Goal: Register for event/course

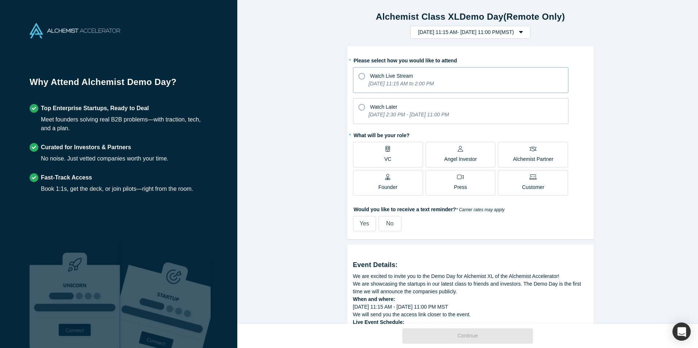
click at [408, 77] on span "Watch Live Stream" at bounding box center [391, 76] width 43 height 6
click at [0, 0] on input "Watch Live Stream [DATE] 11:15 AM to 2:00 PM" at bounding box center [0, 0] width 0 height 0
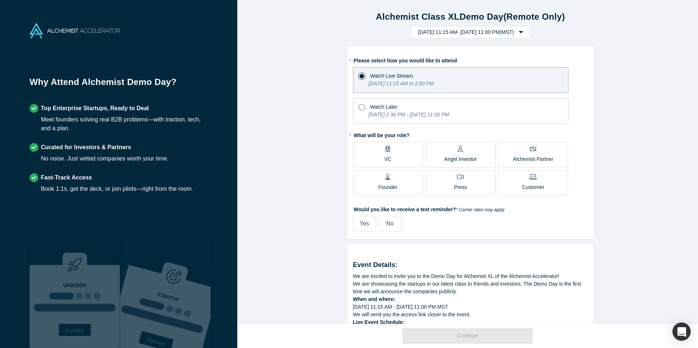
click at [404, 152] on label "VC" at bounding box center [388, 155] width 70 height 26
click at [0, 0] on input "VC" at bounding box center [0, 0] width 0 height 0
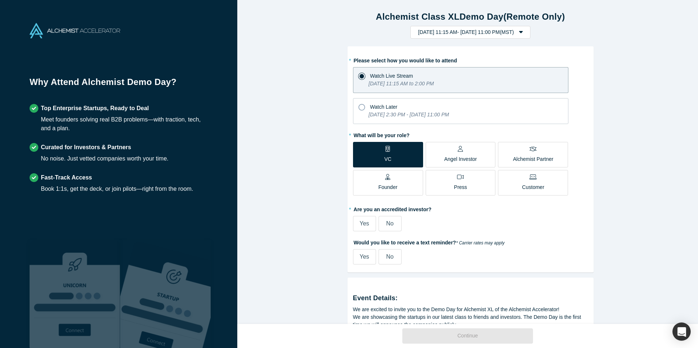
click at [364, 223] on span "Yes" at bounding box center [364, 224] width 9 height 6
click at [0, 0] on input "Yes" at bounding box center [0, 0] width 0 height 0
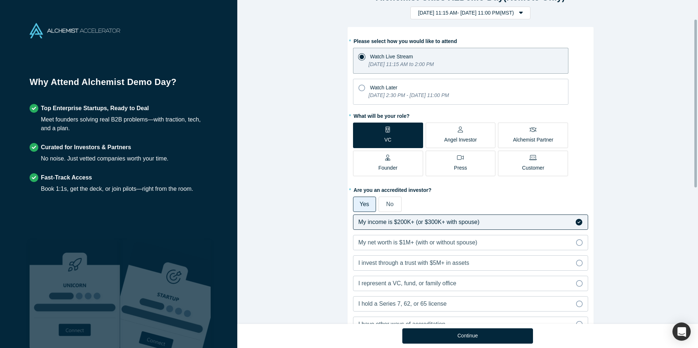
scroll to position [37, 0]
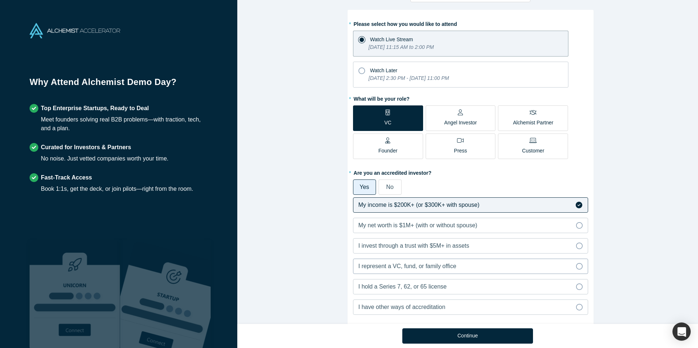
click at [400, 264] on span "I represent a VC, fund, or family office" at bounding box center [408, 266] width 98 height 6
click at [0, 0] on input "I represent a VC, fund, or family office" at bounding box center [0, 0] width 0 height 0
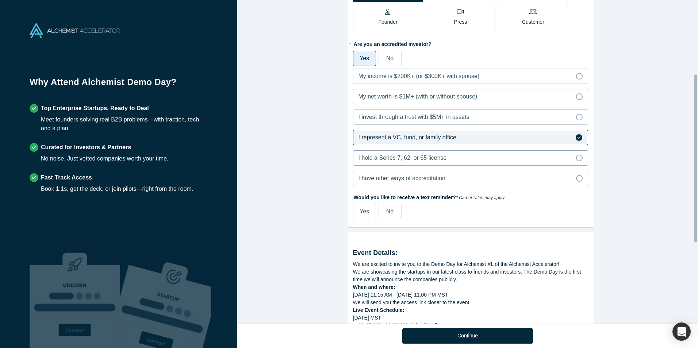
scroll to position [183, 0]
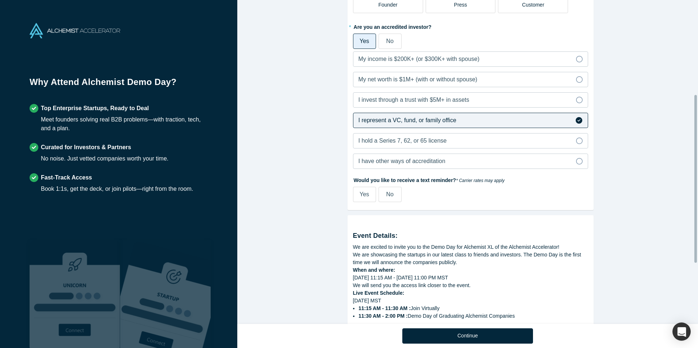
click at [362, 198] on span "Yes" at bounding box center [364, 194] width 9 height 6
click at [0, 0] on input "Yes" at bounding box center [0, 0] width 0 height 0
select select "US"
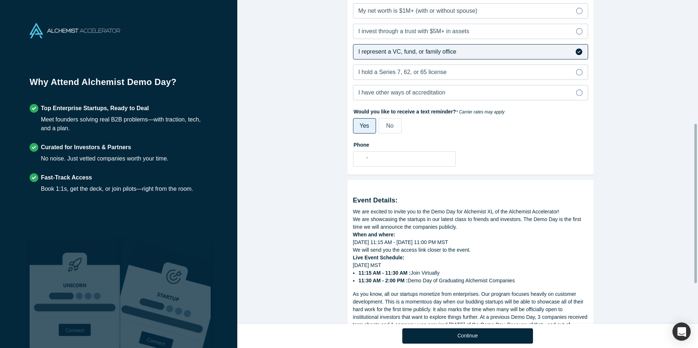
scroll to position [292, 0]
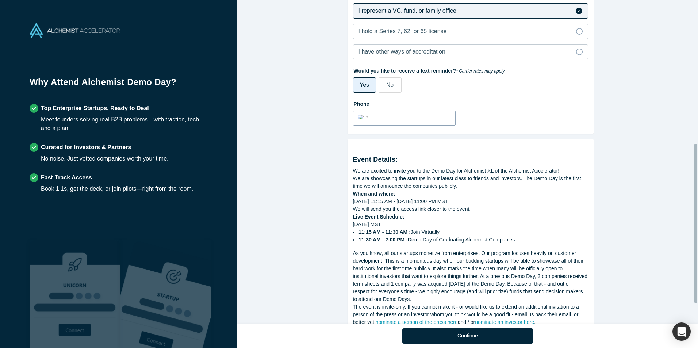
click at [387, 119] on input "tel" at bounding box center [411, 117] width 80 height 11
type input "[PHONE_NUMBER]"
select select "CA"
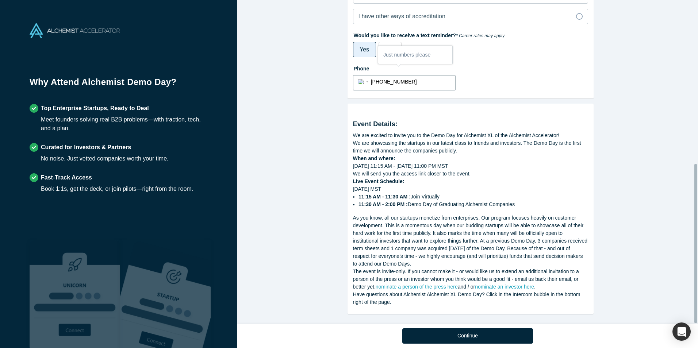
scroll to position [333, 0]
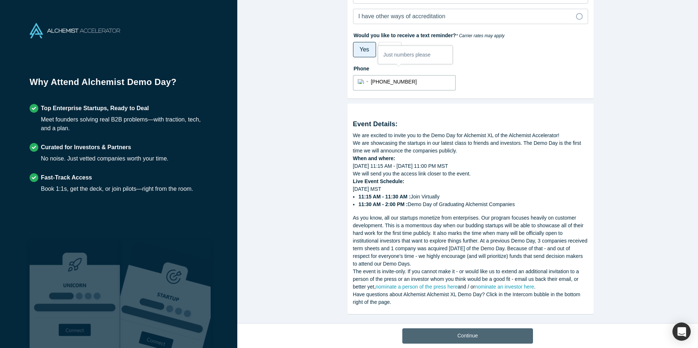
click at [421, 335] on button "Continue" at bounding box center [467, 336] width 131 height 15
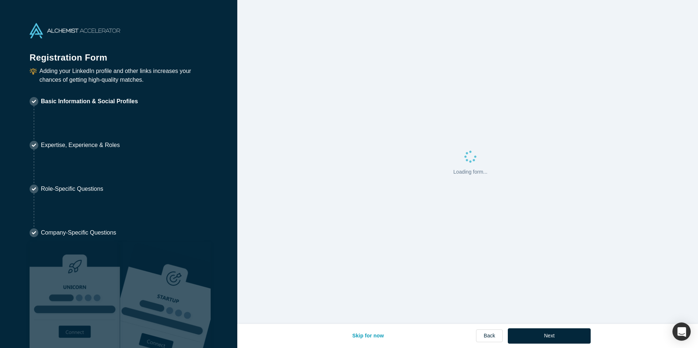
select select "CA"
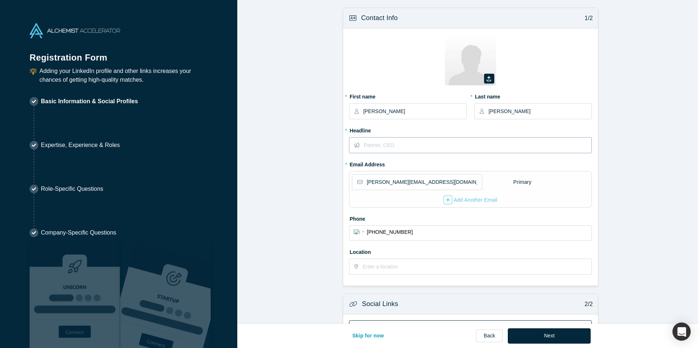
click at [429, 147] on input "text" at bounding box center [478, 145] width 228 height 15
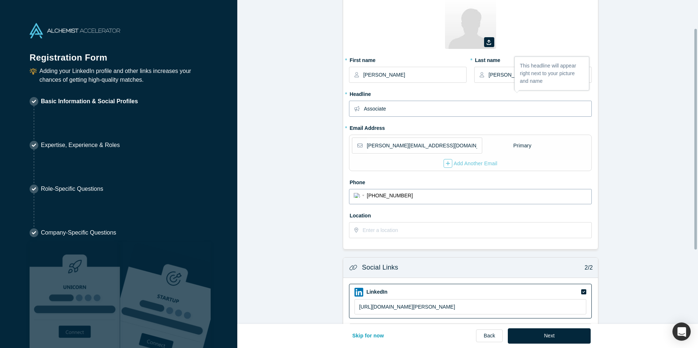
scroll to position [73, 0]
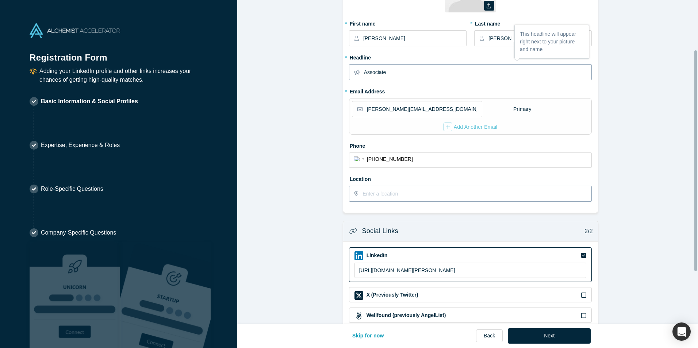
type input "Associate"
click at [405, 195] on input "text" at bounding box center [477, 193] width 229 height 15
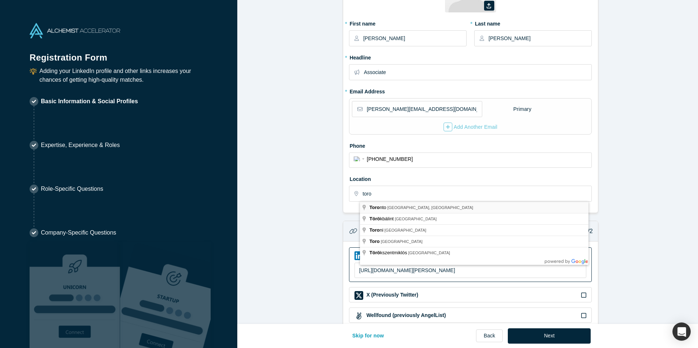
type input "[GEOGRAPHIC_DATA], [GEOGRAPHIC_DATA], [GEOGRAPHIC_DATA]"
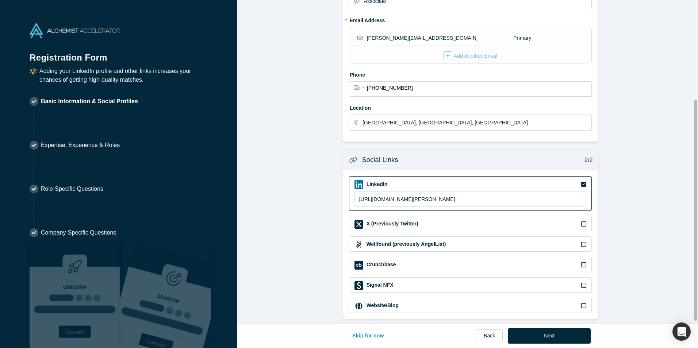
scroll to position [150, 0]
click at [542, 332] on button "Next" at bounding box center [549, 336] width 83 height 15
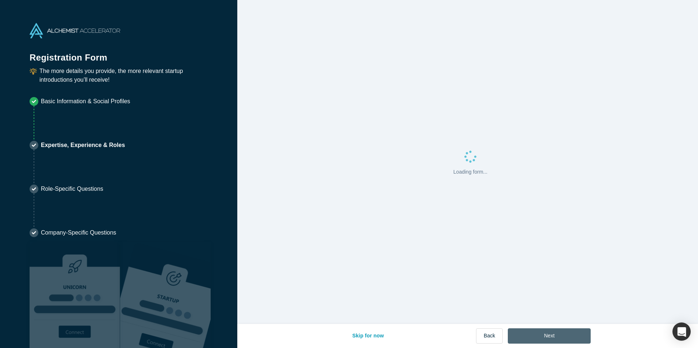
scroll to position [0, 0]
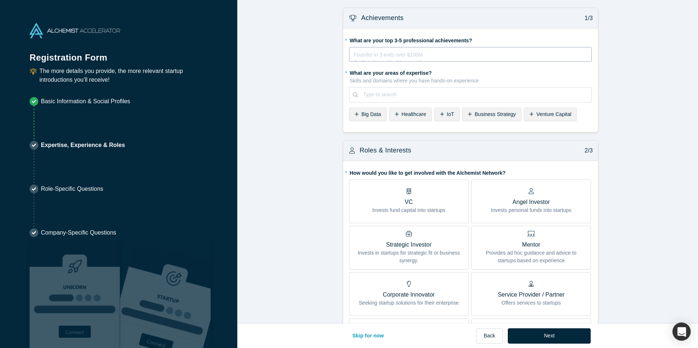
click at [349, 57] on div "Founder in 3 exits over $100M Ex-Googler on the Maps product Ultramarathoner fo…" at bounding box center [470, 54] width 243 height 15
type input "Industry ag"
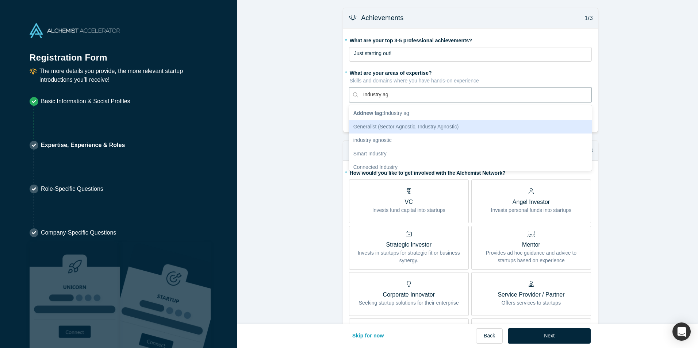
click at [370, 129] on div "Generalist (Sector Agnostic, Industry Agnostic)" at bounding box center [470, 127] width 243 height 14
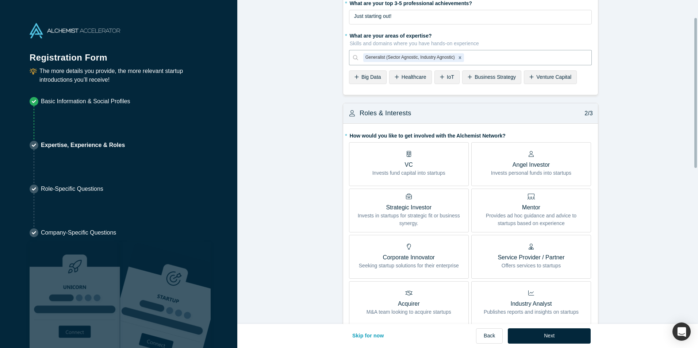
scroll to position [73, 0]
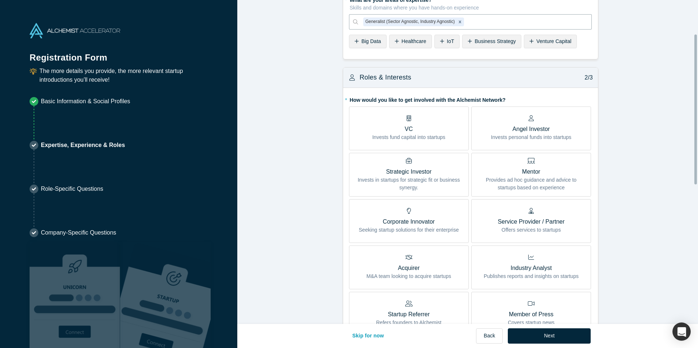
click at [388, 119] on div "VC Invests fund capital into startups" at bounding box center [408, 128] width 73 height 26
click at [0, 0] on input "VC Invests fund capital into startups" at bounding box center [0, 0] width 0 height 0
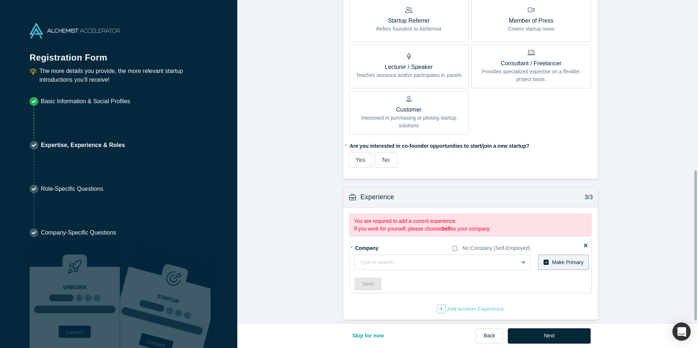
scroll to position [373, 0]
click at [379, 256] on div "Type to search" at bounding box center [436, 262] width 163 height 12
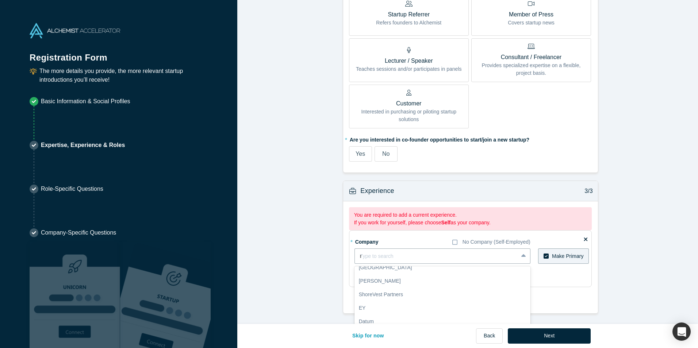
scroll to position [0, 0]
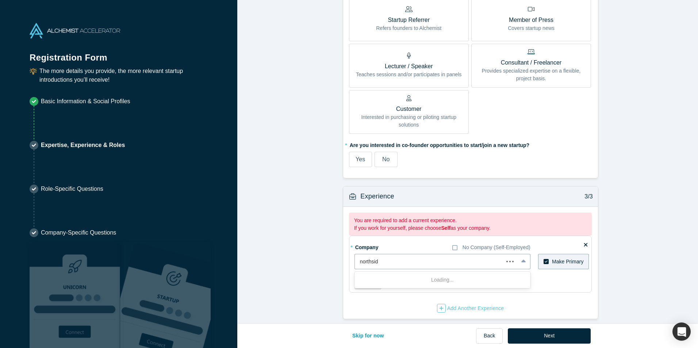
type input "northside"
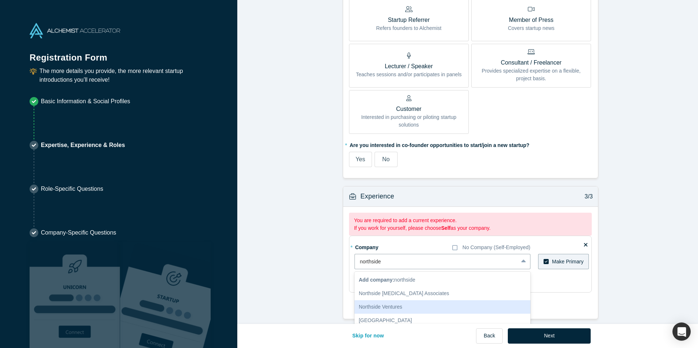
click at [435, 301] on div "Northside Ventures" at bounding box center [443, 308] width 176 height 14
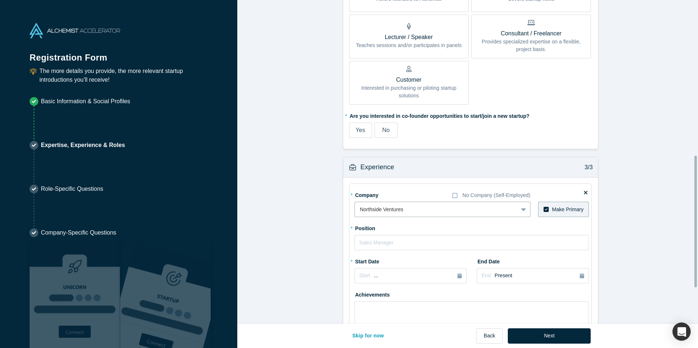
scroll to position [410, 0]
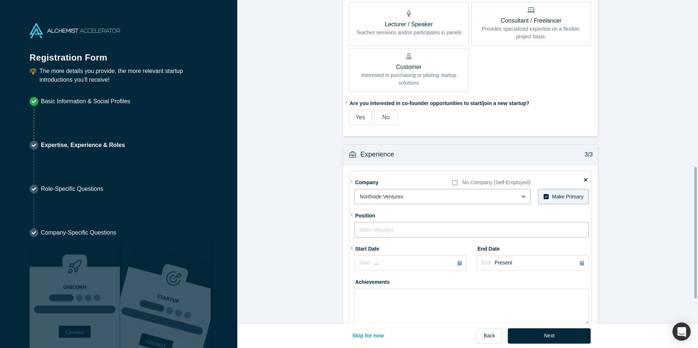
click at [400, 225] on input "text" at bounding box center [472, 229] width 235 height 15
type input "Associate"
click at [400, 260] on div "Start: ..." at bounding box center [410, 263] width 103 height 8
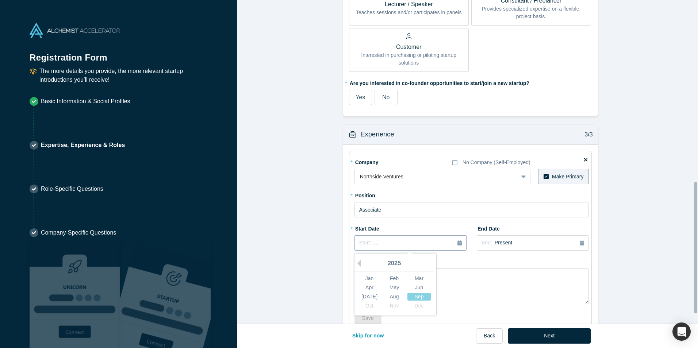
scroll to position [446, 0]
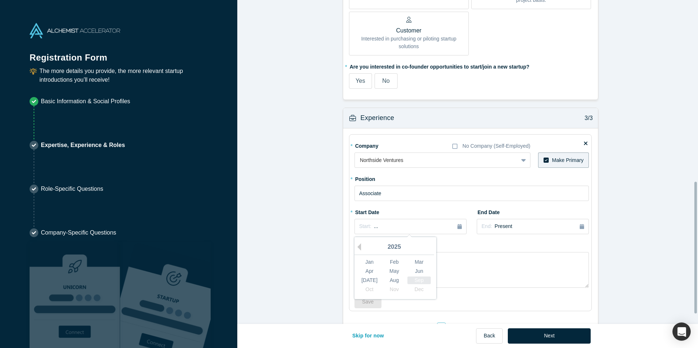
click at [412, 277] on div "Sep" at bounding box center [419, 281] width 23 height 8
click at [406, 225] on div "Start: [DATE]" at bounding box center [410, 227] width 103 height 8
click at [415, 281] on div "Sep" at bounding box center [419, 281] width 23 height 8
click at [454, 244] on div "Achievements" at bounding box center [472, 264] width 235 height 49
click at [424, 224] on div "Start: [DATE]" at bounding box center [410, 227] width 103 height 8
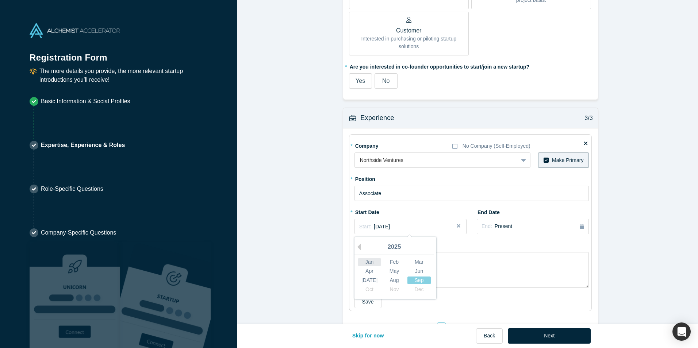
click at [370, 263] on div "Jan" at bounding box center [369, 263] width 23 height 8
click at [498, 232] on button "End: Present" at bounding box center [533, 226] width 112 height 15
click at [484, 245] on div "Achievements" at bounding box center [472, 264] width 235 height 49
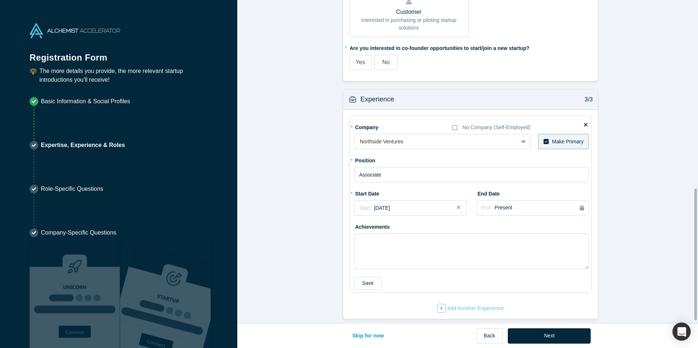
scroll to position [470, 0]
click at [371, 278] on button "Save" at bounding box center [368, 283] width 27 height 13
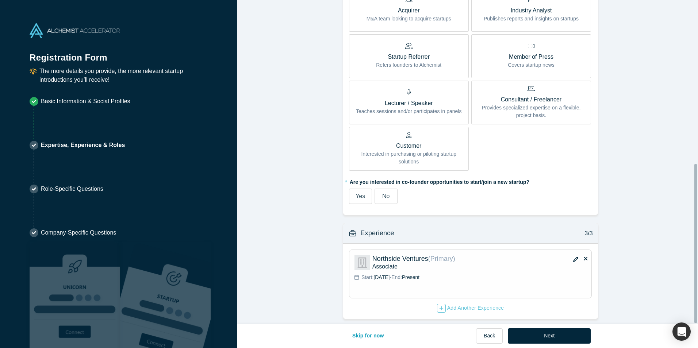
scroll to position [335, 0]
click at [544, 335] on button "Next" at bounding box center [549, 336] width 83 height 15
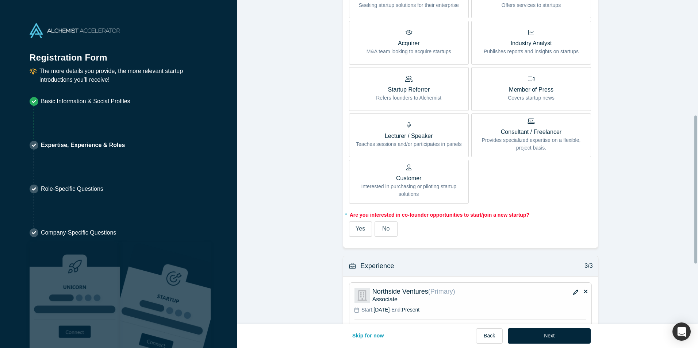
scroll to position [383, 0]
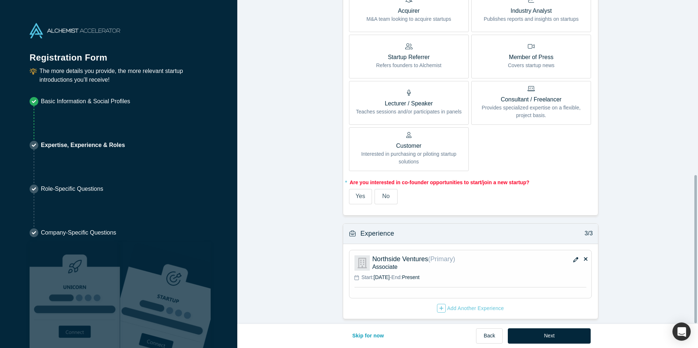
click at [387, 190] on label "No" at bounding box center [386, 196] width 23 height 15
click at [0, 0] on input "No" at bounding box center [0, 0] width 0 height 0
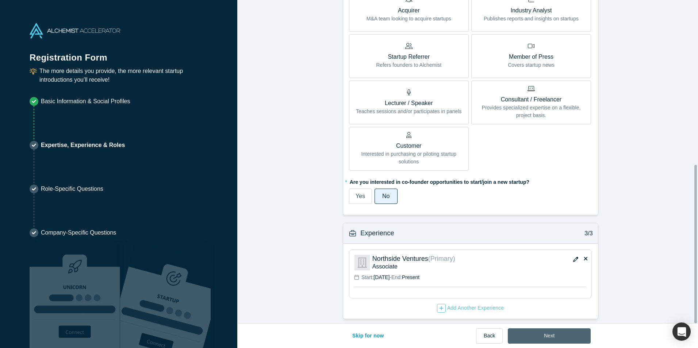
click at [541, 335] on button "Next" at bounding box center [549, 336] width 83 height 15
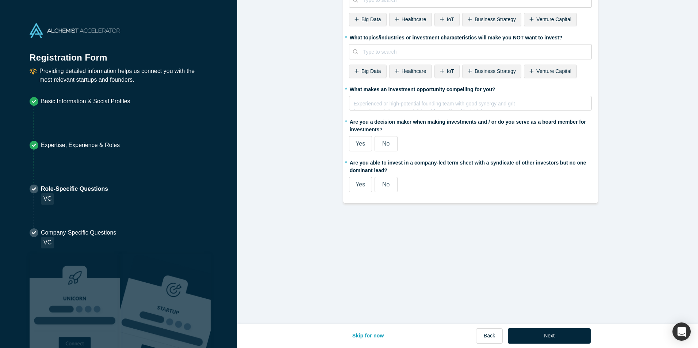
scroll to position [0, 0]
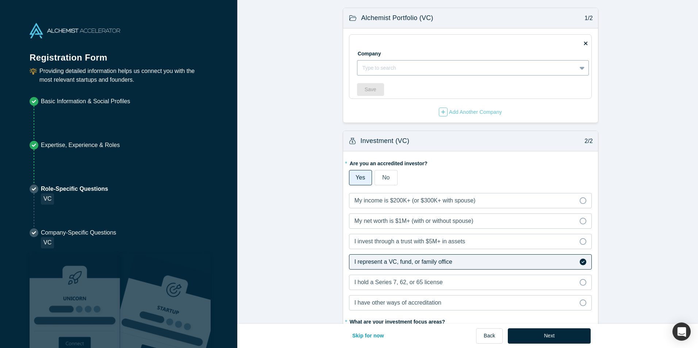
click at [413, 72] on div at bounding box center [467, 68] width 209 height 9
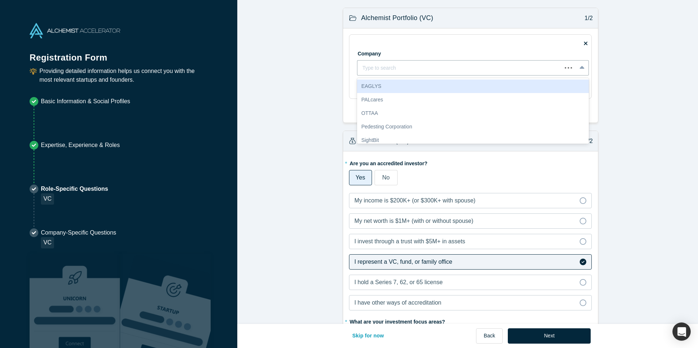
click at [319, 91] on form "Alchemist Portfolio (VC) 1/2 Company Use Up and Down to choose options, press E…" at bounding box center [470, 274] width 466 height 532
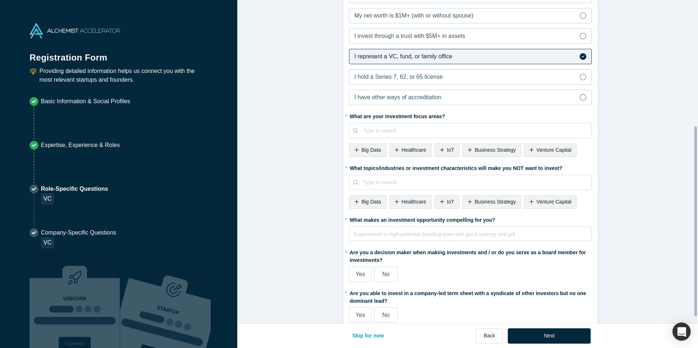
scroll to position [226, 0]
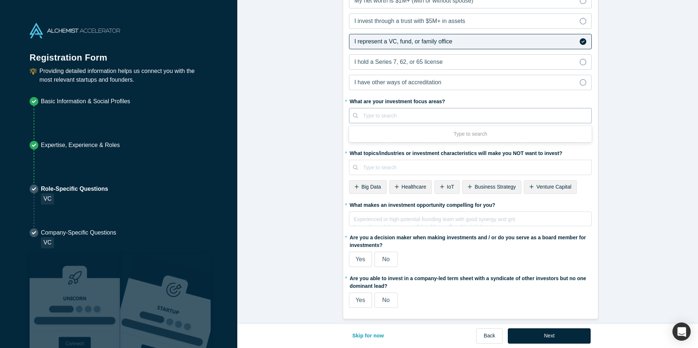
click at [363, 112] on input "text" at bounding box center [363, 116] width 1 height 8
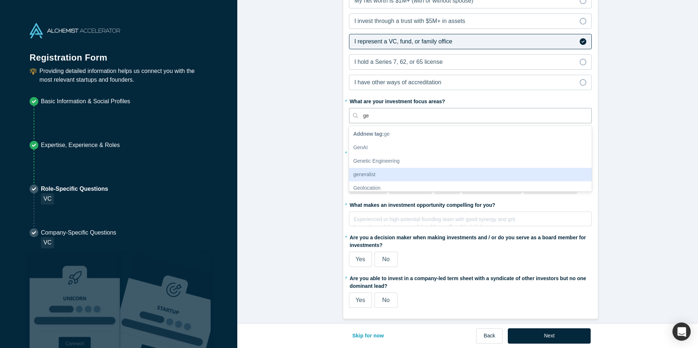
type input "g"
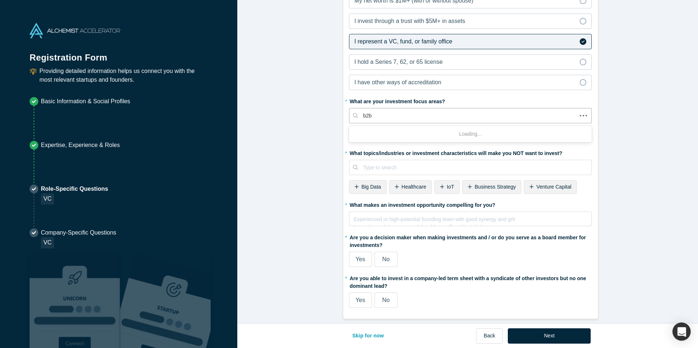
type input "b2b s"
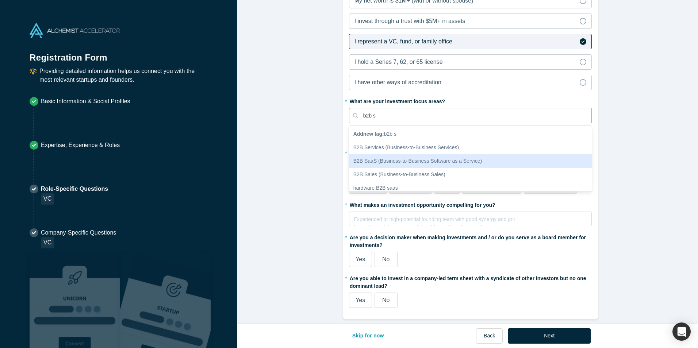
click at [397, 154] on div "B2B SaaS (Business-to-Business Software as a Service)" at bounding box center [470, 161] width 243 height 14
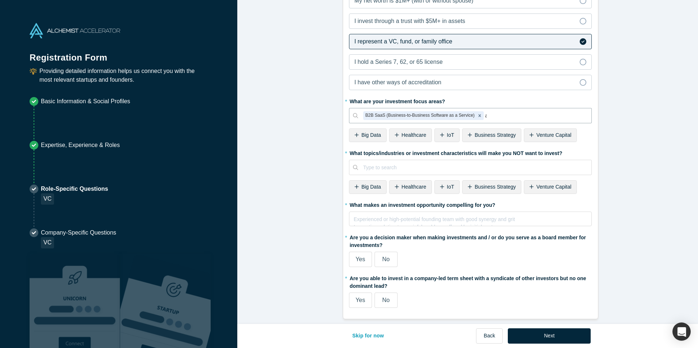
type input "ai"
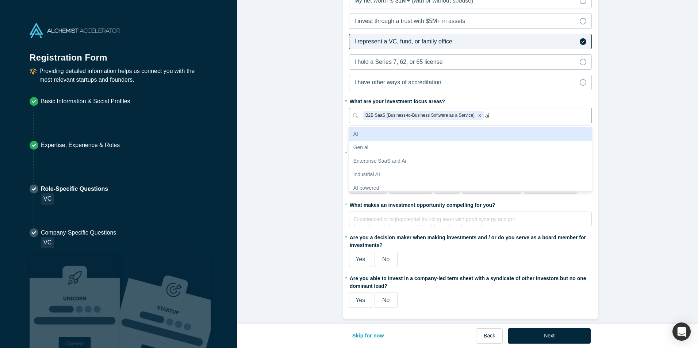
click at [402, 141] on div "Gen ai" at bounding box center [470, 148] width 243 height 14
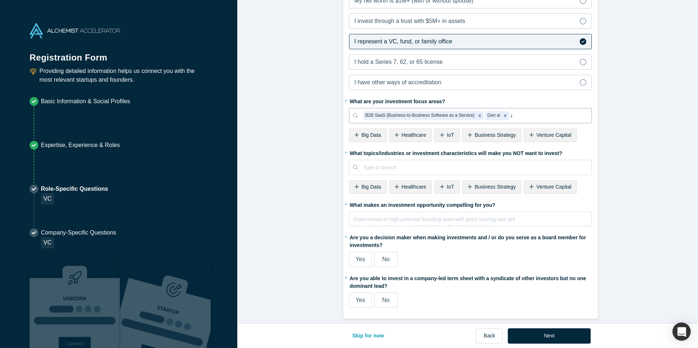
type input "ai"
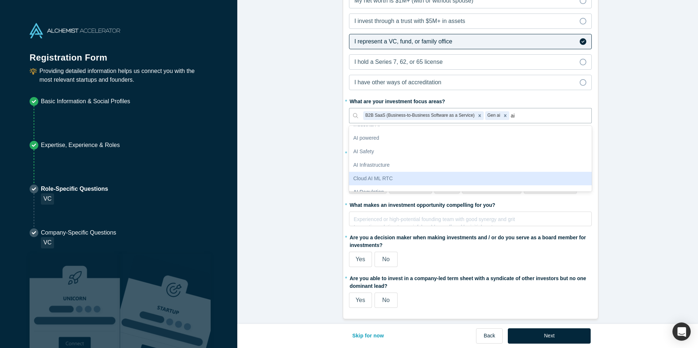
scroll to position [59, 0]
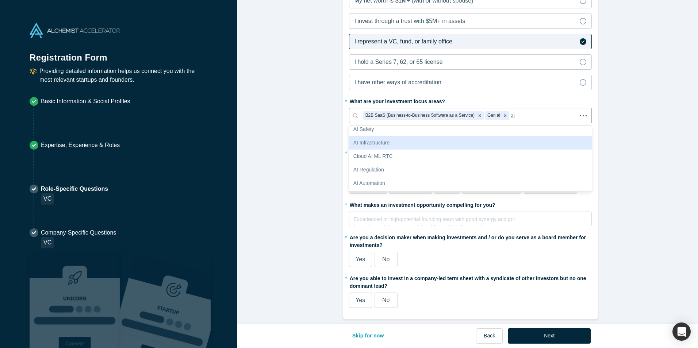
click at [402, 140] on div "AI Infrastructure" at bounding box center [470, 143] width 243 height 14
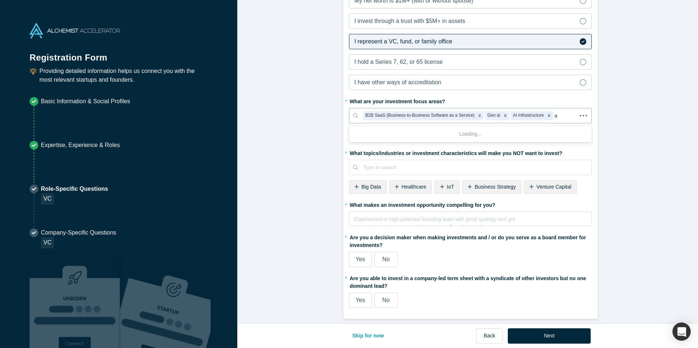
type input "ai"
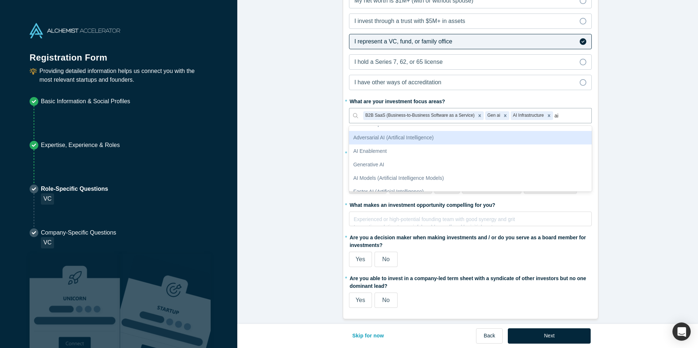
scroll to position [939, 0]
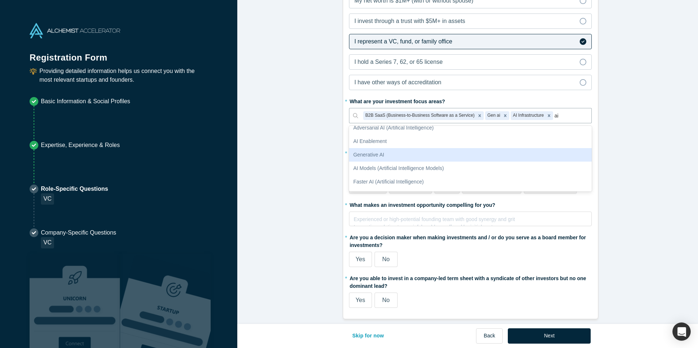
click at [402, 153] on div "Generative AI" at bounding box center [470, 155] width 243 height 14
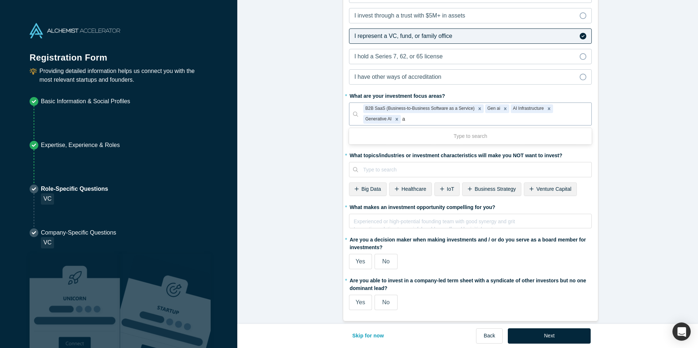
type input "ai"
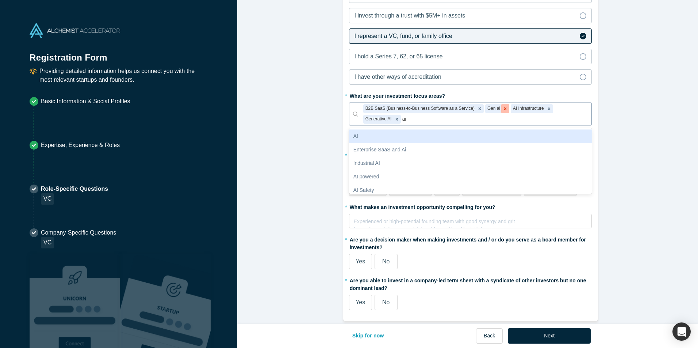
click at [503, 110] on icon "Remove Gen ai" at bounding box center [505, 108] width 5 height 5
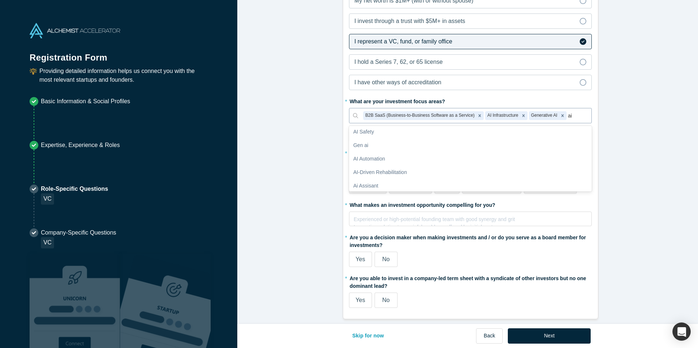
scroll to position [951, 0]
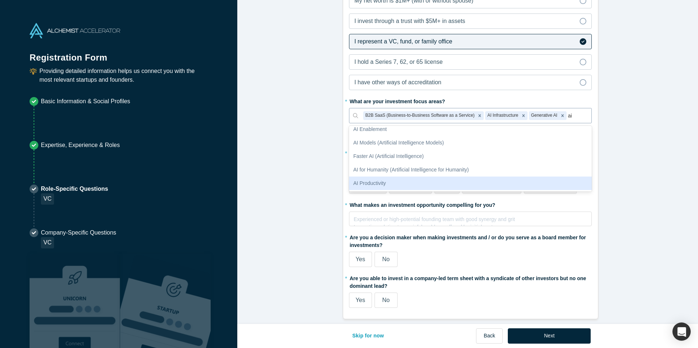
click at [437, 179] on div "AI Productivity" at bounding box center [470, 184] width 243 height 14
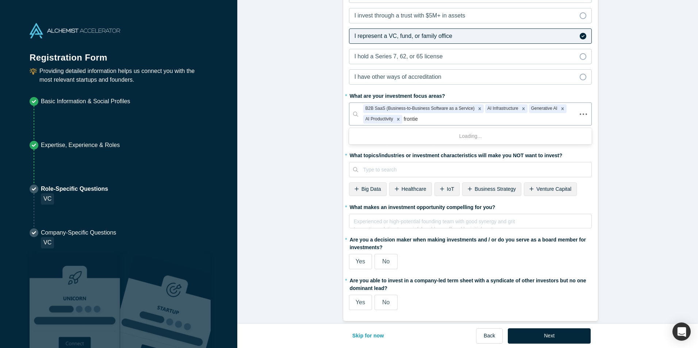
type input "frontier"
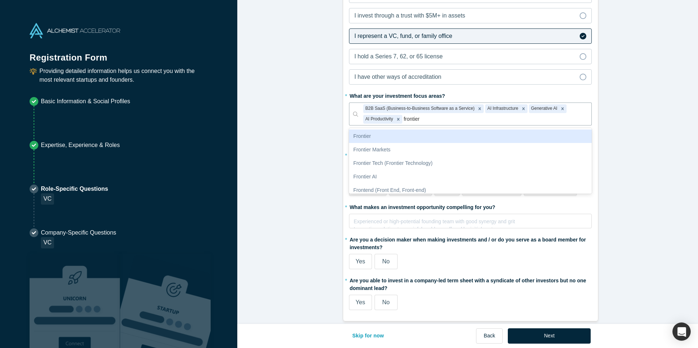
click at [460, 136] on div "Frontier" at bounding box center [470, 137] width 243 height 14
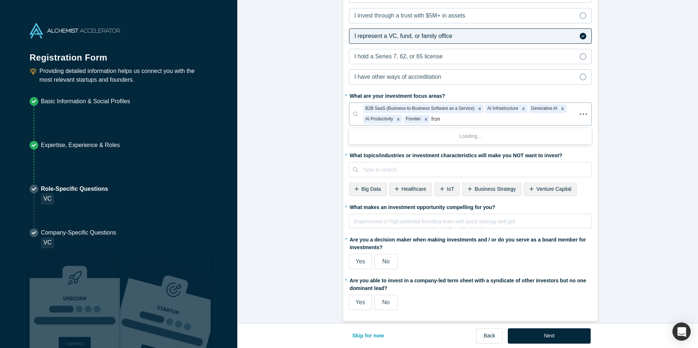
type input "front"
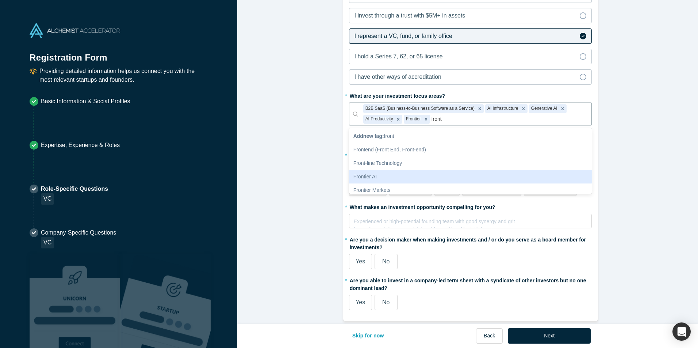
click at [446, 173] on div "Frontier AI" at bounding box center [470, 177] width 243 height 14
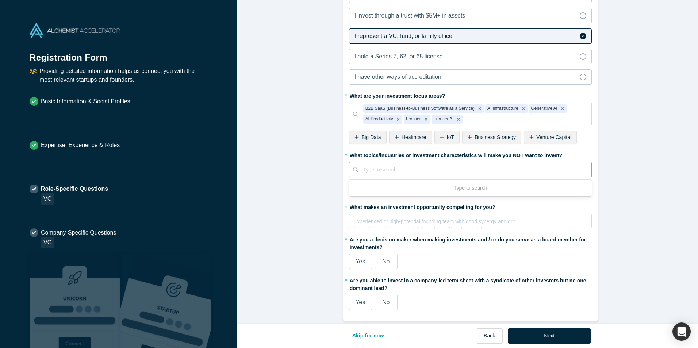
click at [449, 166] on div at bounding box center [474, 169] width 223 height 9
type input "healthcare"
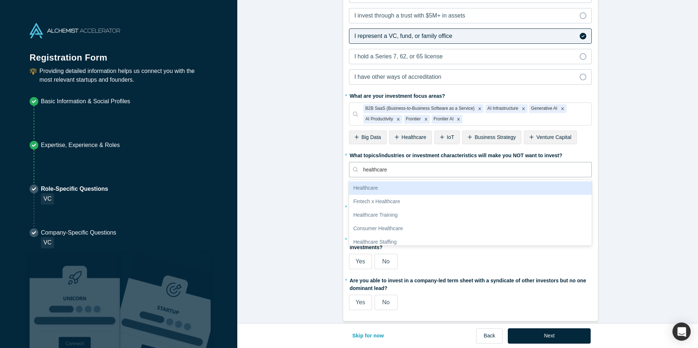
click at [440, 187] on div "Healthcare" at bounding box center [470, 188] width 243 height 14
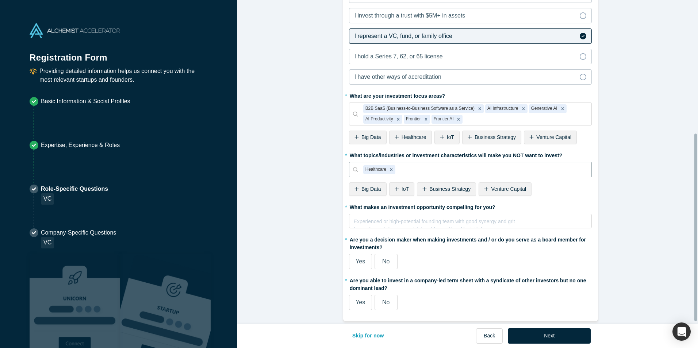
scroll to position [234, 0]
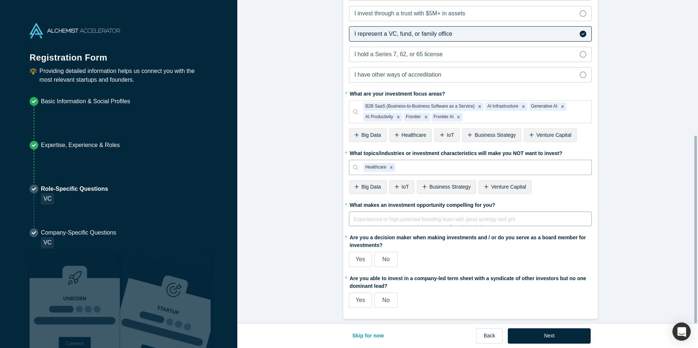
click at [414, 214] on div "rdw-editor" at bounding box center [470, 218] width 233 height 8
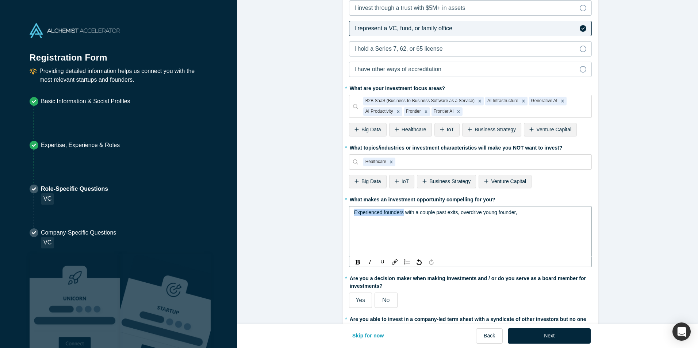
drag, startPoint x: 400, startPoint y: 215, endPoint x: 351, endPoint y: 211, distance: 49.0
click at [351, 211] on div "Experienced founders with a couple past exits, overdrive young founder," at bounding box center [470, 231] width 243 height 51
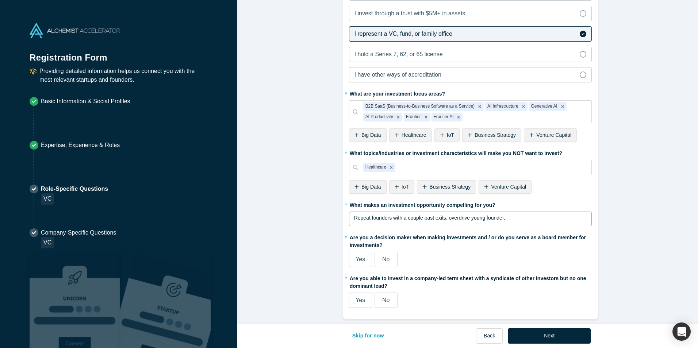
click at [538, 223] on div "Repeat founders with a couple past exits, overdrive young founder," at bounding box center [470, 219] width 243 height 15
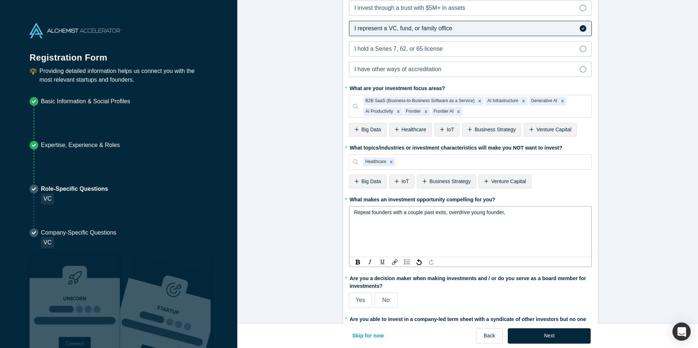
click at [548, 212] on div "Repeat founders with a couple past exits, overdrive young founder," at bounding box center [470, 213] width 233 height 8
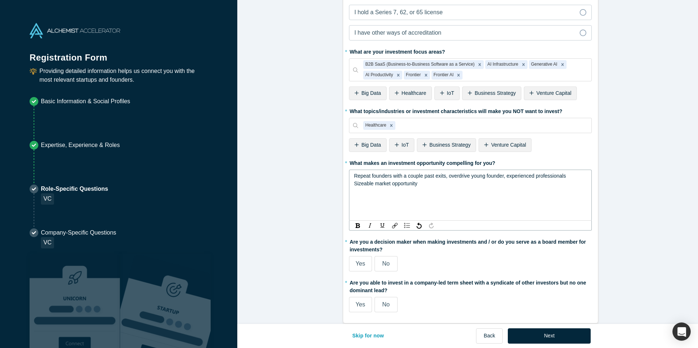
scroll to position [280, 0]
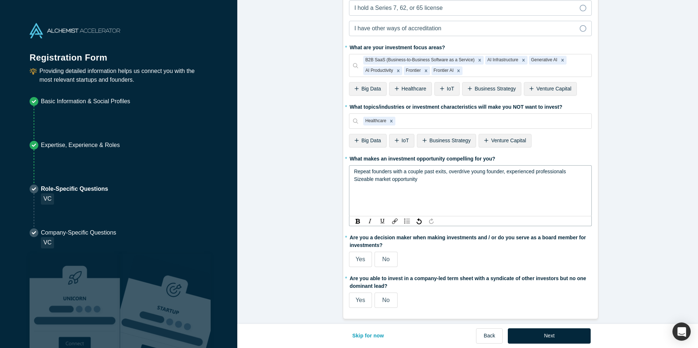
click at [361, 256] on span "Yes" at bounding box center [360, 259] width 9 height 6
click at [0, 0] on input "Yes" at bounding box center [0, 0] width 0 height 0
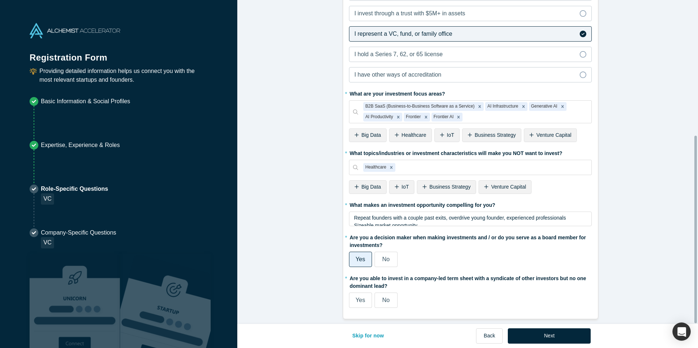
scroll to position [234, 0]
click at [382, 256] on span "No" at bounding box center [385, 259] width 7 height 6
click at [0, 0] on input "No" at bounding box center [0, 0] width 0 height 0
click at [386, 297] on span "No" at bounding box center [385, 300] width 7 height 6
click at [0, 0] on input "No" at bounding box center [0, 0] width 0 height 0
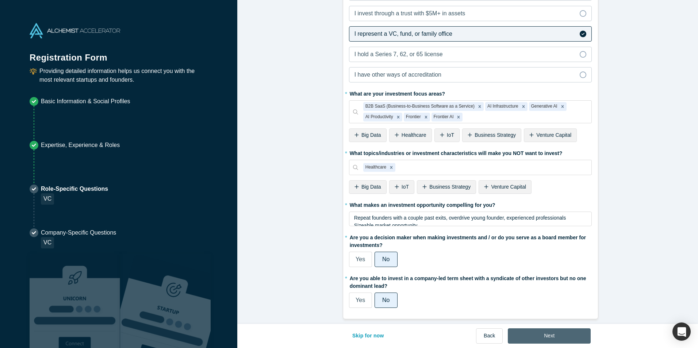
click at [555, 338] on button "Next" at bounding box center [549, 336] width 83 height 15
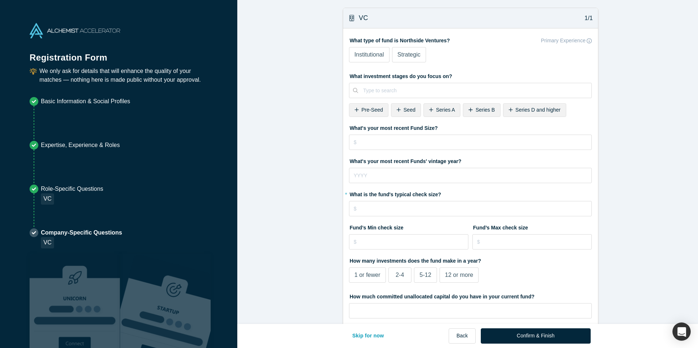
click at [379, 56] on span "Institutional" at bounding box center [370, 54] width 30 height 6
click at [0, 0] on input "Institutional" at bounding box center [0, 0] width 0 height 0
click at [372, 109] on span "Pre-Seed" at bounding box center [373, 110] width 22 height 6
click at [394, 109] on span "Series A" at bounding box center [403, 110] width 19 height 6
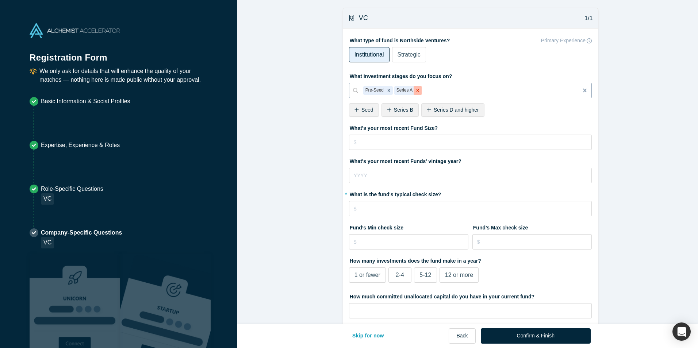
click at [415, 92] on icon "Remove Series A" at bounding box center [417, 90] width 5 height 5
click at [367, 110] on span "Seed" at bounding box center [368, 110] width 12 height 6
click at [391, 139] on input "tel" at bounding box center [470, 142] width 243 height 15
type input "$15,000,000"
click at [396, 174] on input "tel" at bounding box center [470, 175] width 243 height 15
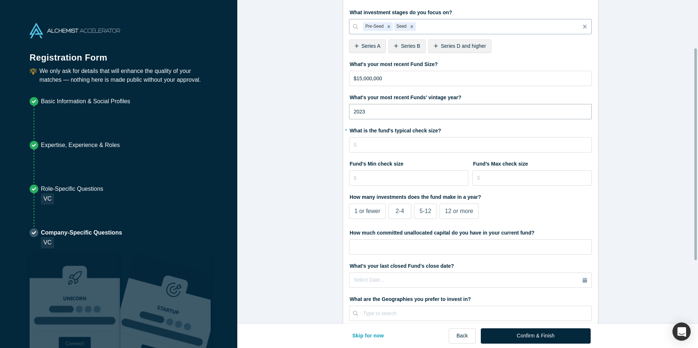
scroll to position [73, 0]
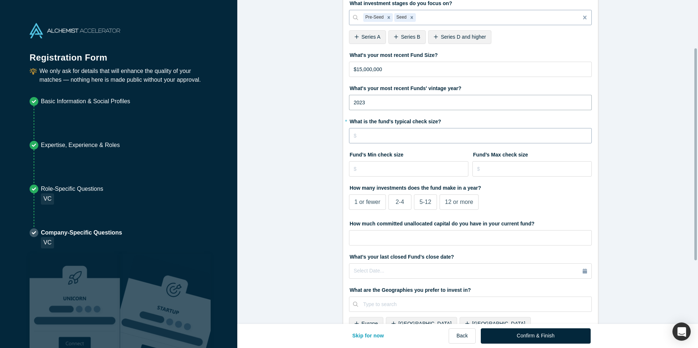
type input "2023"
click at [397, 131] on input "tel" at bounding box center [470, 135] width 243 height 15
type input "$250,000"
type input "$100,000"
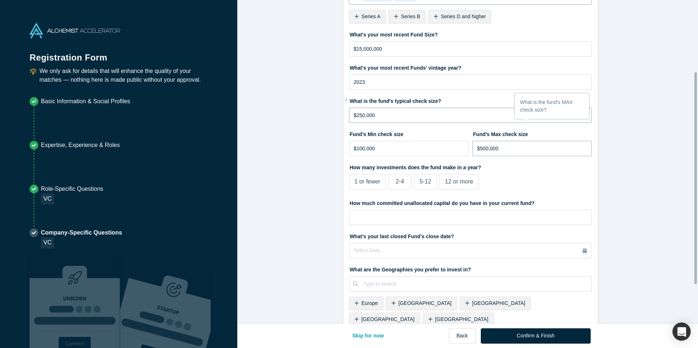
scroll to position [110, 0]
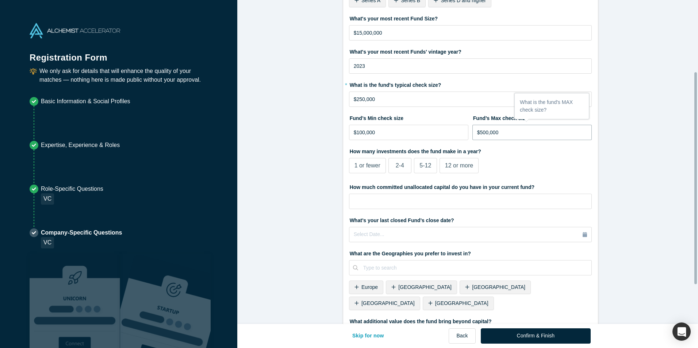
type input "$500,000"
click at [420, 163] on span "5-12" at bounding box center [426, 166] width 12 height 6
click at [0, 0] on input "5-12" at bounding box center [0, 0] width 0 height 0
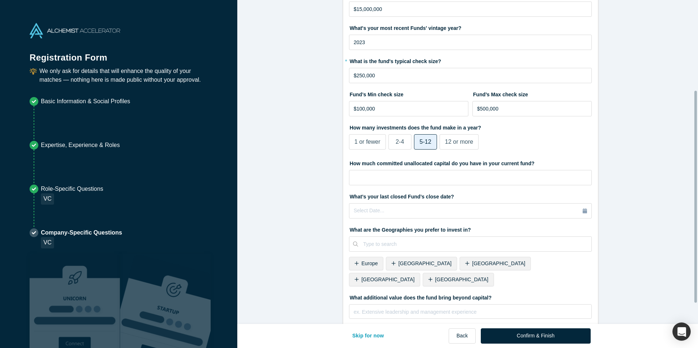
scroll to position [146, 0]
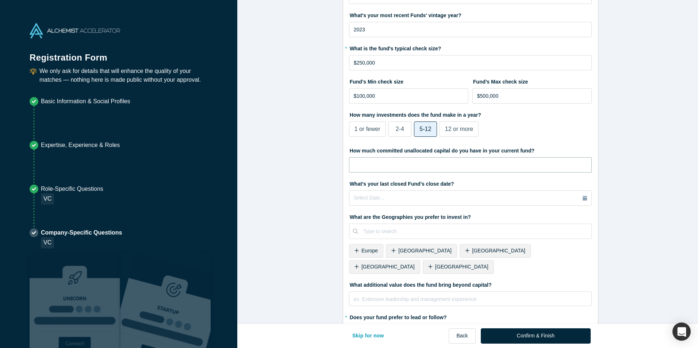
click at [449, 168] on input "tel" at bounding box center [470, 164] width 243 height 15
type input "$2,800,000"
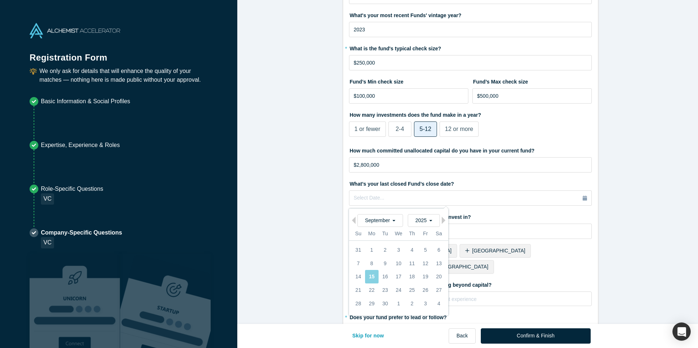
click at [292, 148] on form "VC 1/1 What type of fund is Northside Ventures? Primary Experience Institutiona…" at bounding box center [470, 108] width 466 height 492
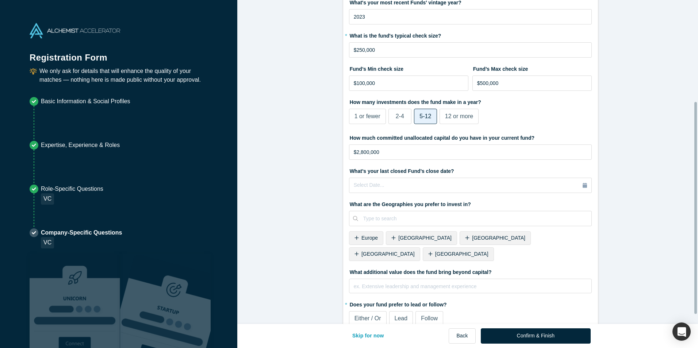
scroll to position [169, 0]
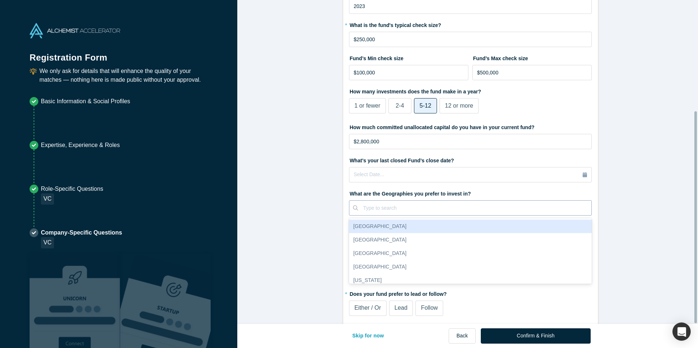
click at [367, 205] on div at bounding box center [474, 208] width 223 height 9
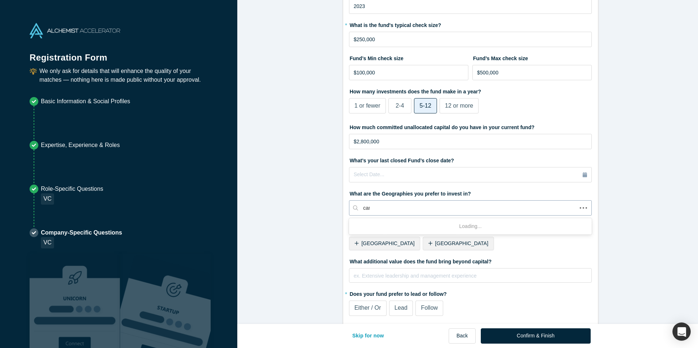
type input "cana"
click at [376, 226] on div "[GEOGRAPHIC_DATA]" at bounding box center [470, 227] width 243 height 14
type input "united s"
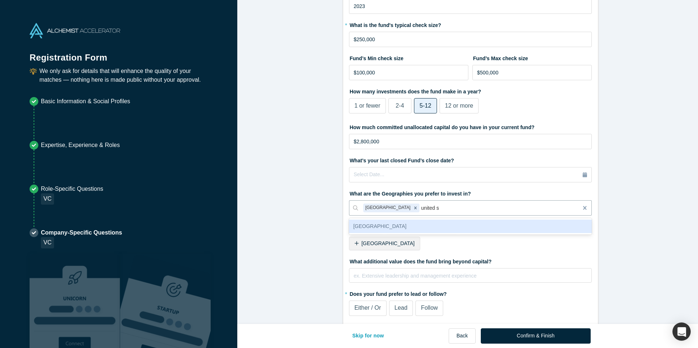
click at [376, 226] on div "[GEOGRAPHIC_DATA]" at bounding box center [470, 227] width 243 height 14
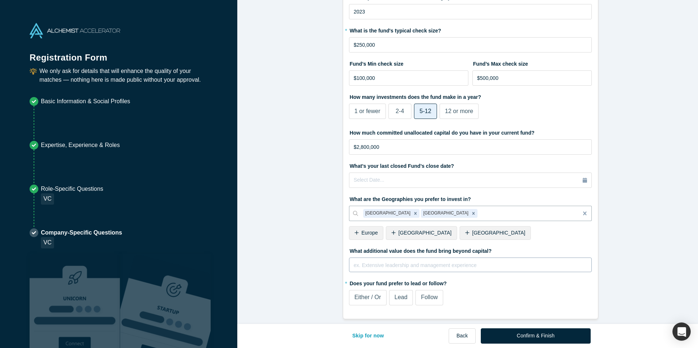
click at [379, 260] on div "rdw-editor" at bounding box center [470, 264] width 233 height 8
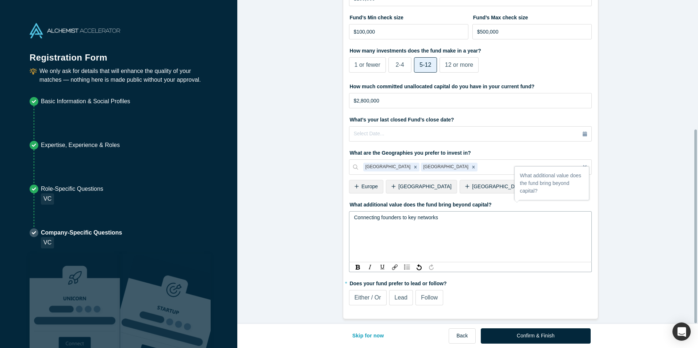
scroll to position [216, 0]
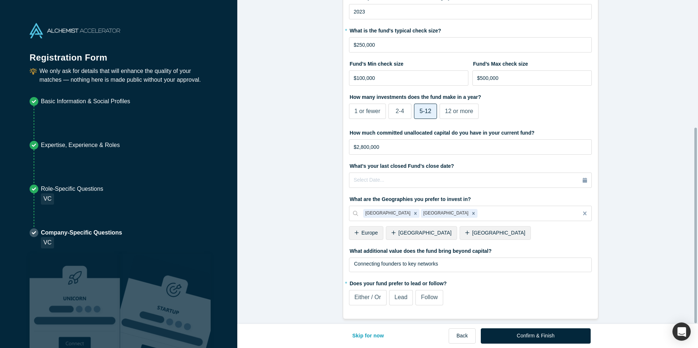
click at [427, 298] on label "Follow" at bounding box center [430, 297] width 28 height 15
click at [0, 0] on input "Follow" at bounding box center [0, 0] width 0 height 0
click at [509, 339] on button "Confirm & Finish" at bounding box center [536, 336] width 110 height 15
